Goal: Find specific page/section: Find specific page/section

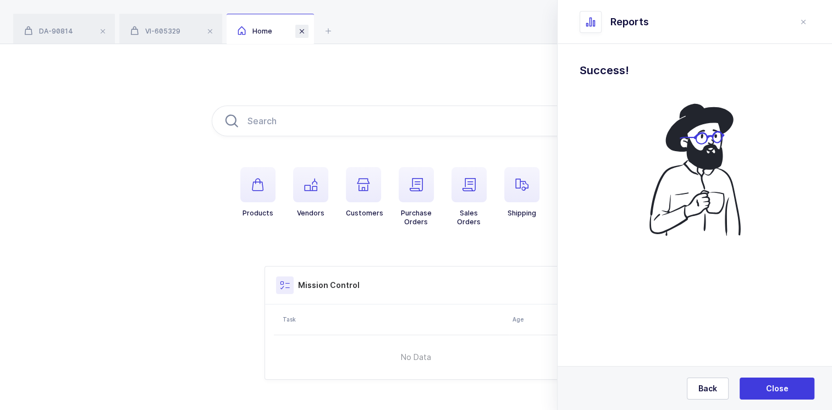
click at [304, 32] on span at bounding box center [301, 31] width 13 height 13
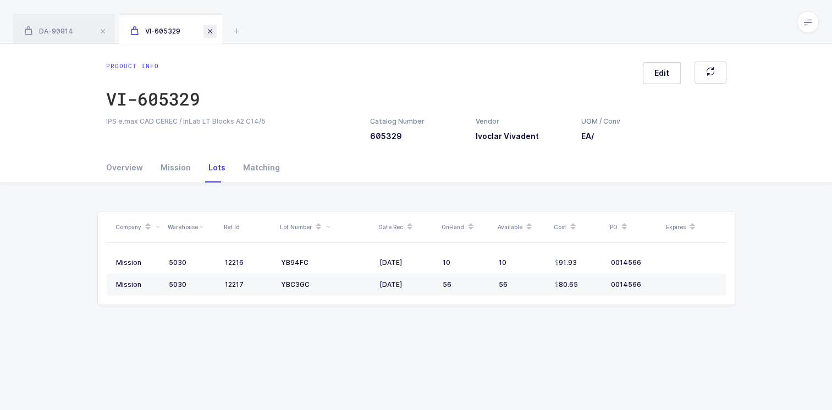
click at [210, 32] on span at bounding box center [209, 31] width 13 height 13
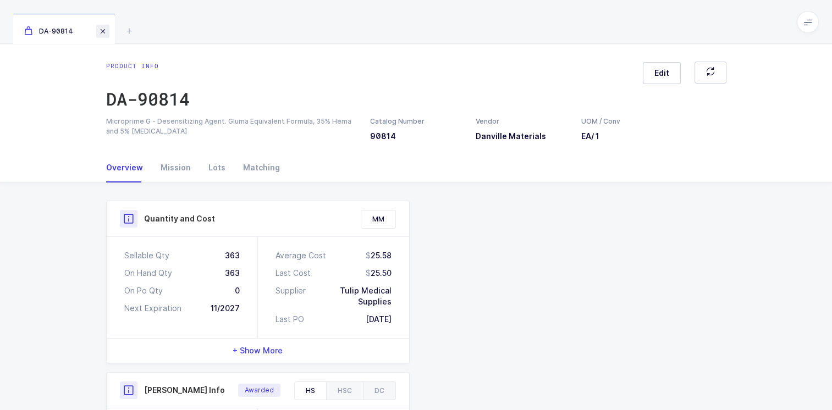
click at [106, 30] on span at bounding box center [102, 31] width 13 height 13
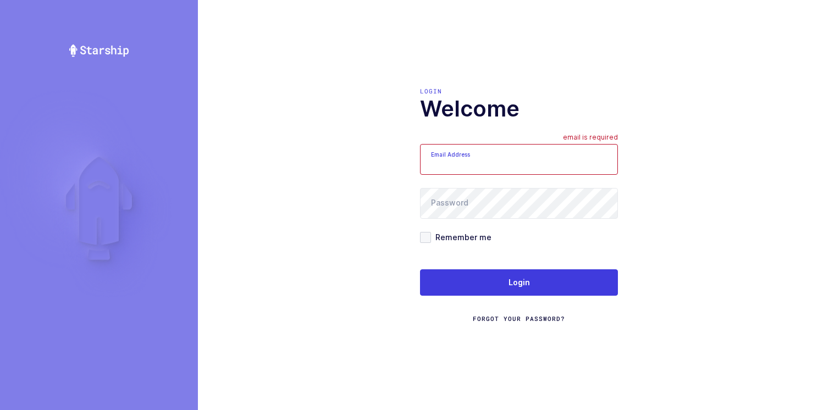
type input "[PERSON_NAME][EMAIL_ADDRESS][DOMAIN_NAME]"
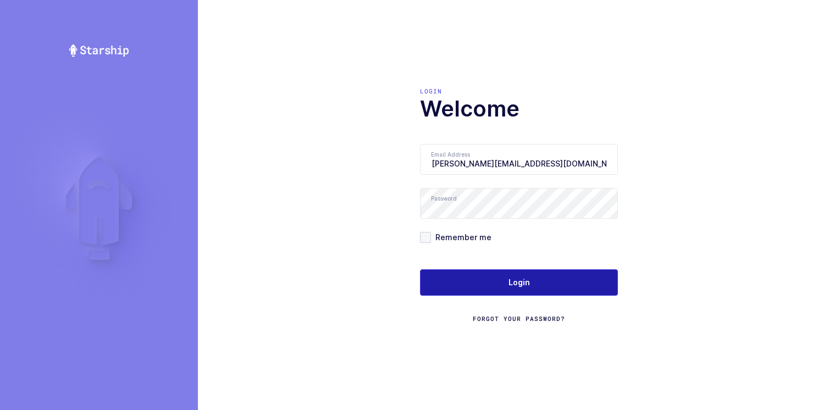
click at [489, 284] on button "Login" at bounding box center [519, 282] width 198 height 26
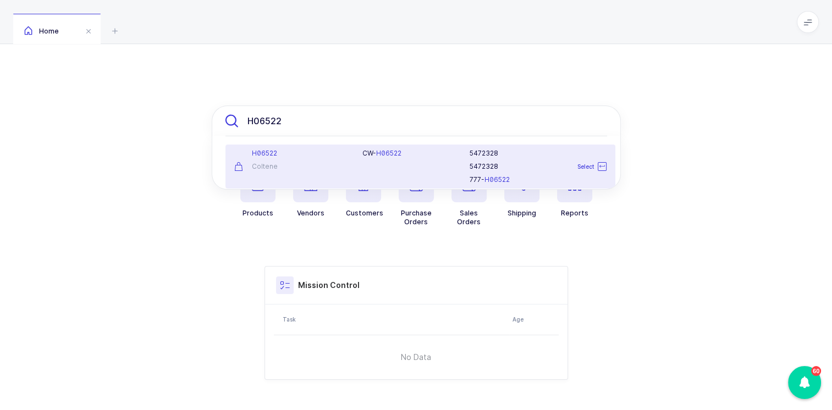
type input "H06522"
click at [315, 169] on div "Coltene" at bounding box center [291, 166] width 115 height 9
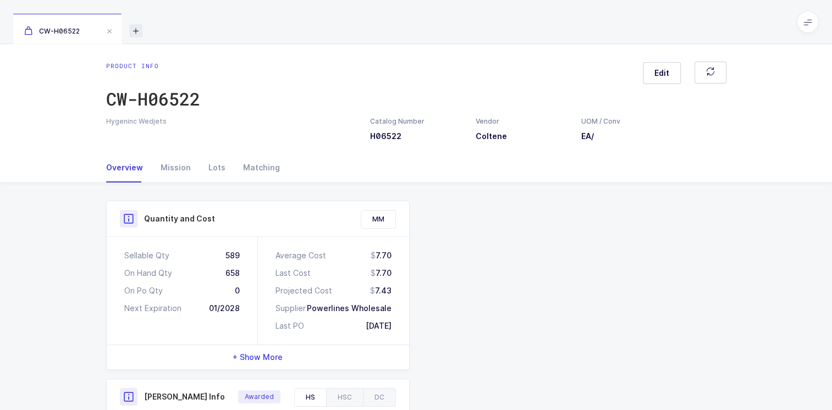
click at [136, 29] on icon at bounding box center [135, 30] width 13 height 13
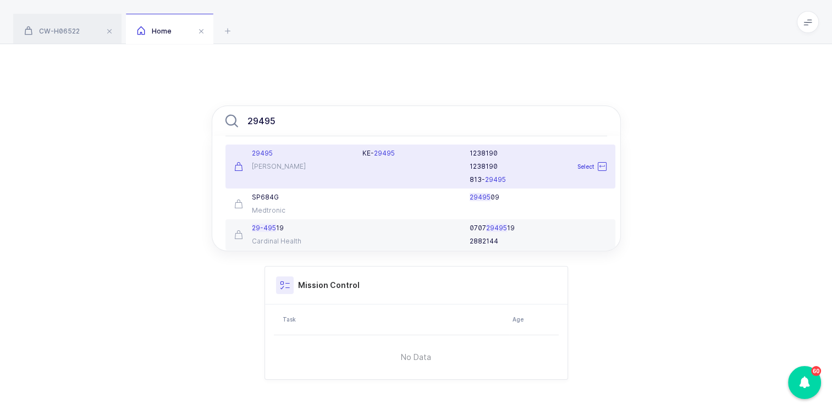
type input "29495"
click at [321, 164] on div "[PERSON_NAME]" at bounding box center [291, 166] width 115 height 9
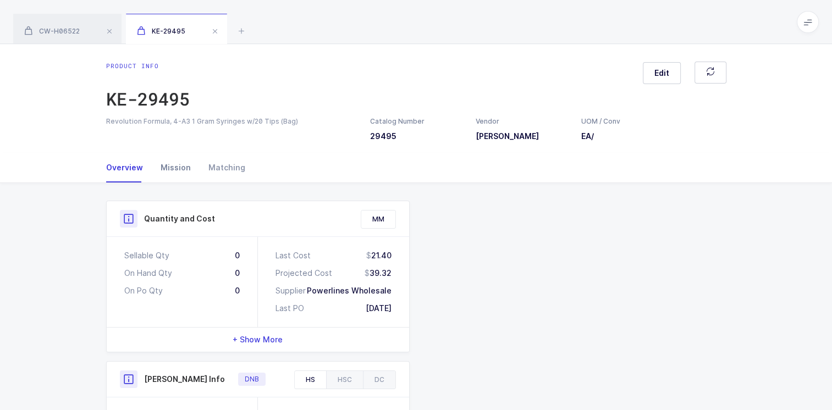
click at [179, 166] on div "Mission" at bounding box center [176, 168] width 48 height 30
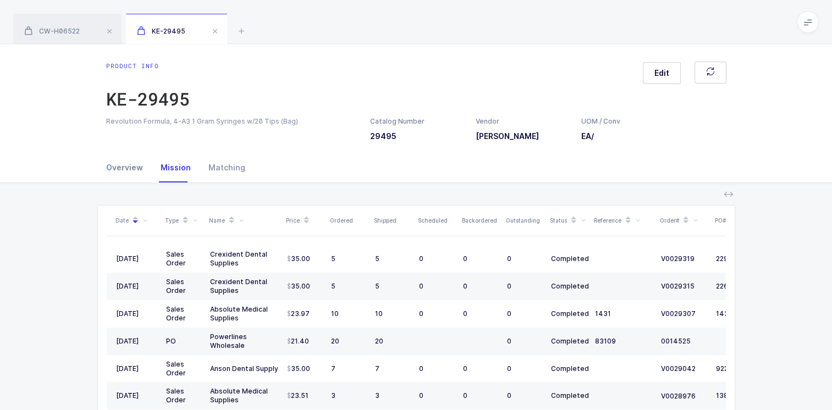
click at [123, 168] on div "Overview" at bounding box center [129, 168] width 46 height 30
